Goal: Check status: Check status

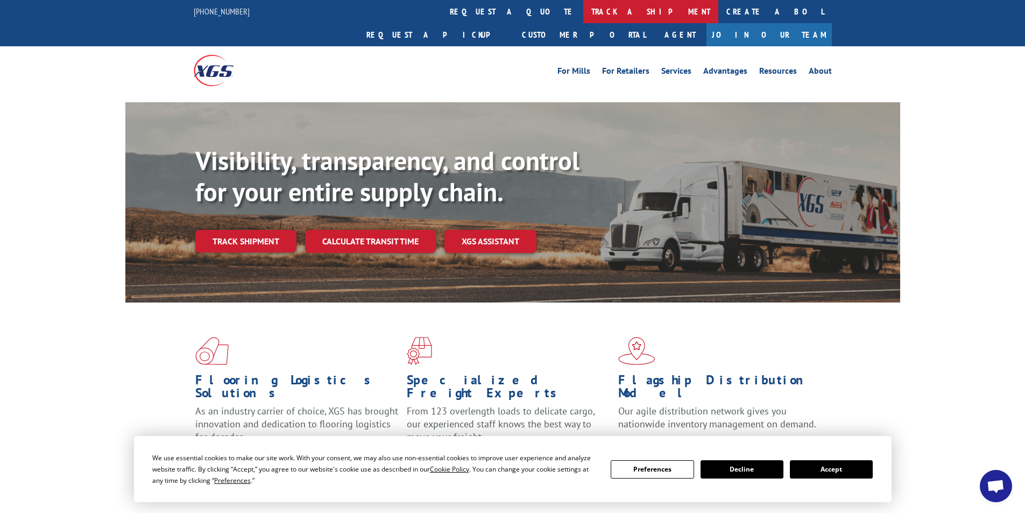
click at [583, 11] on link "track a shipment" at bounding box center [650, 11] width 135 height 23
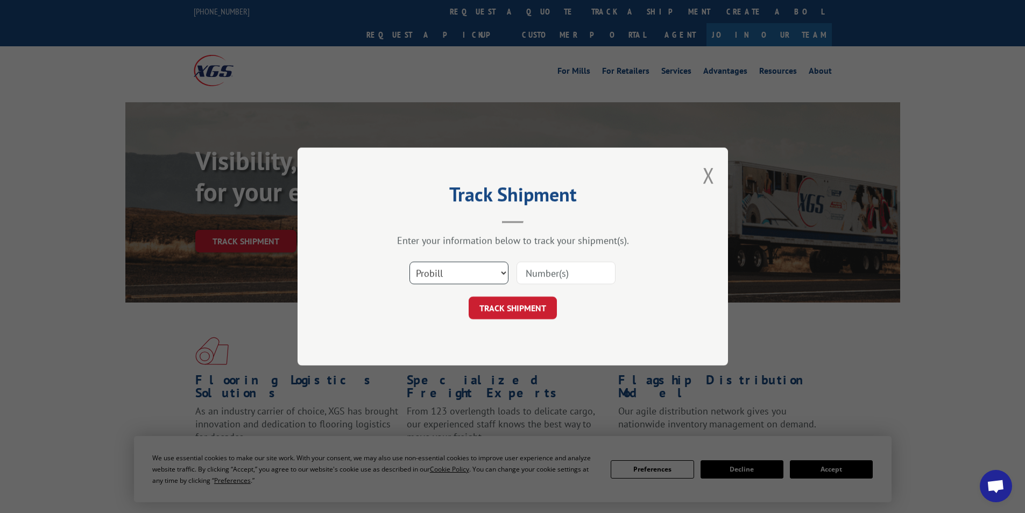
click at [499, 271] on select "Select category... Probill BOL PO" at bounding box center [458, 272] width 99 height 23
select select "po"
click at [409, 261] on select "Select category... Probill BOL PO" at bounding box center [458, 272] width 99 height 23
click at [536, 273] on input at bounding box center [565, 272] width 99 height 23
type input "X-19032"
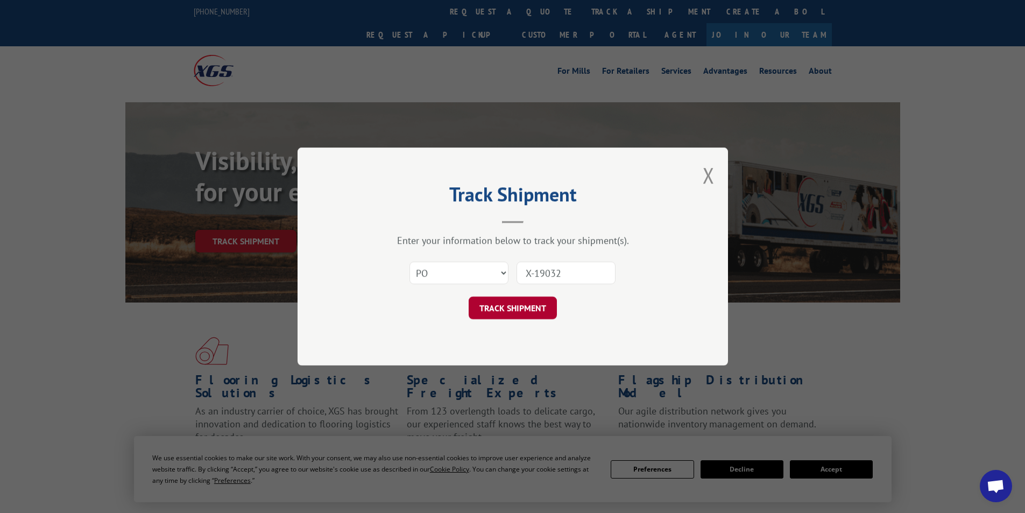
click at [498, 308] on button "TRACK SHIPMENT" at bounding box center [513, 307] width 88 height 23
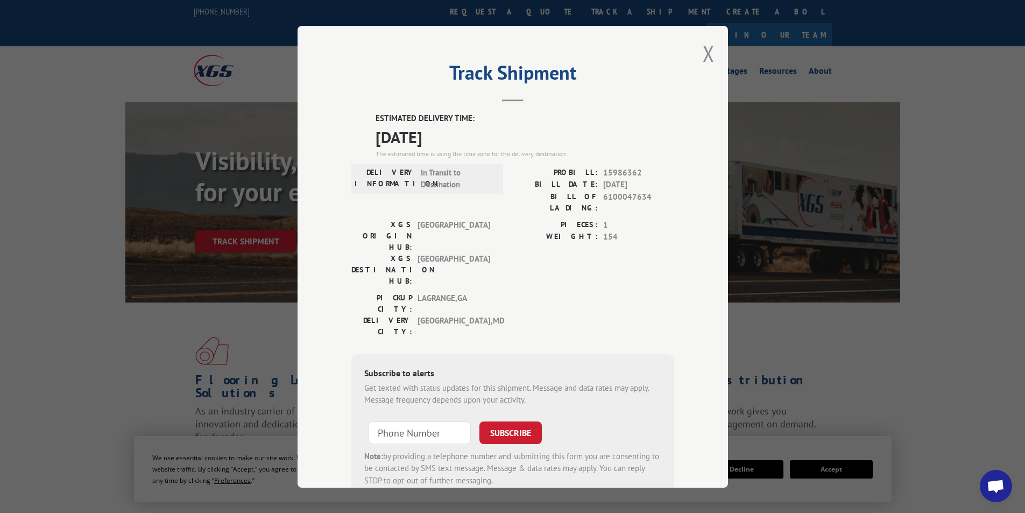
click at [703, 53] on button "Close modal" at bounding box center [709, 53] width 12 height 29
